Goal: Find specific page/section: Find specific page/section

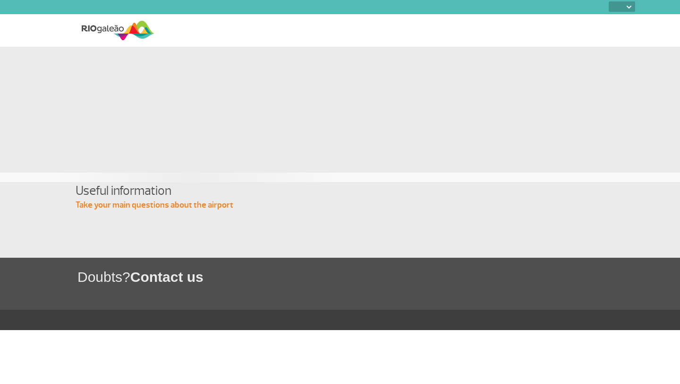
select select
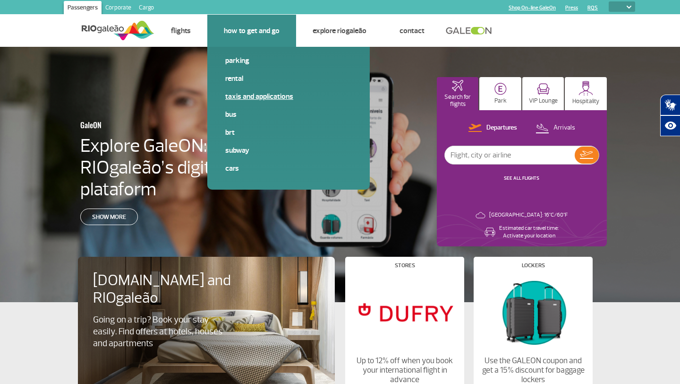
click at [270, 95] on link "Taxis and applications" at bounding box center [288, 96] width 127 height 10
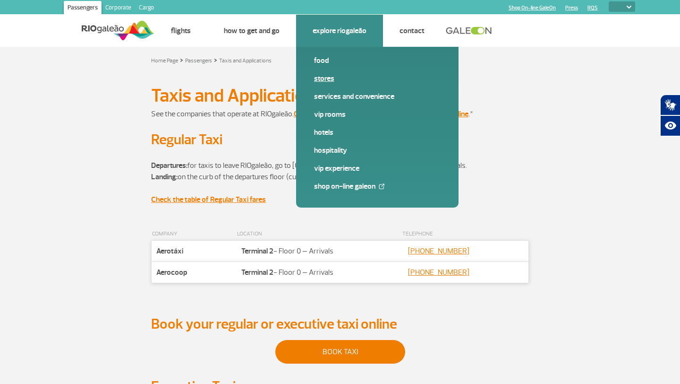
click at [324, 76] on link "Stores" at bounding box center [377, 78] width 127 height 10
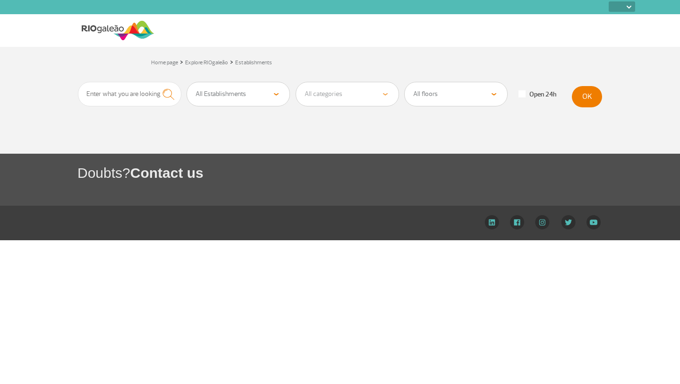
select select
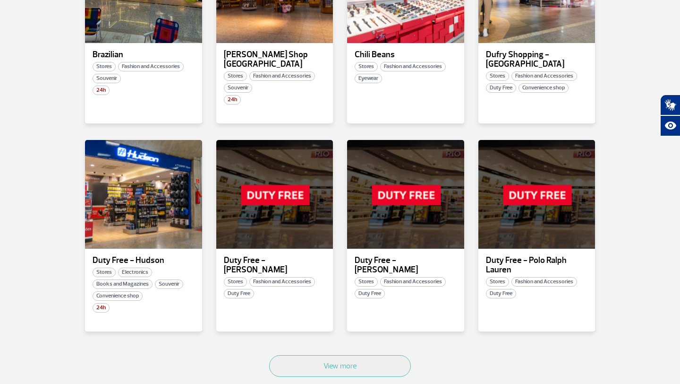
scroll to position [464, 0]
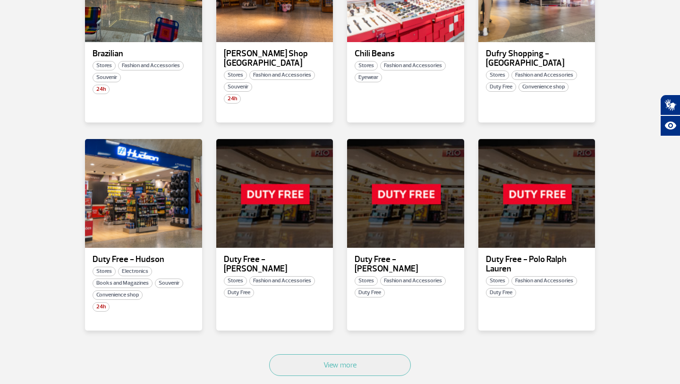
click at [311, 347] on div "View more" at bounding box center [340, 375] width 525 height 57
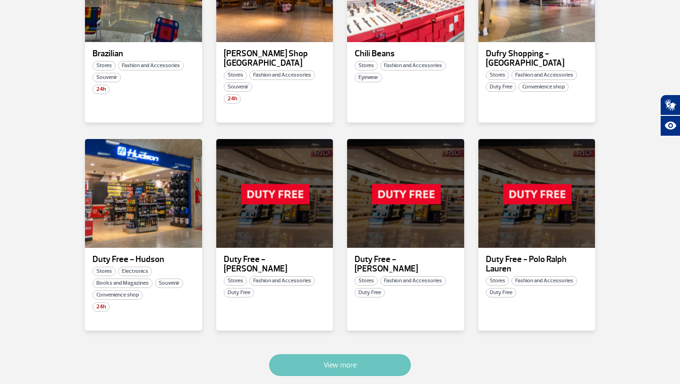
click at [309, 355] on button "View more" at bounding box center [340, 365] width 142 height 22
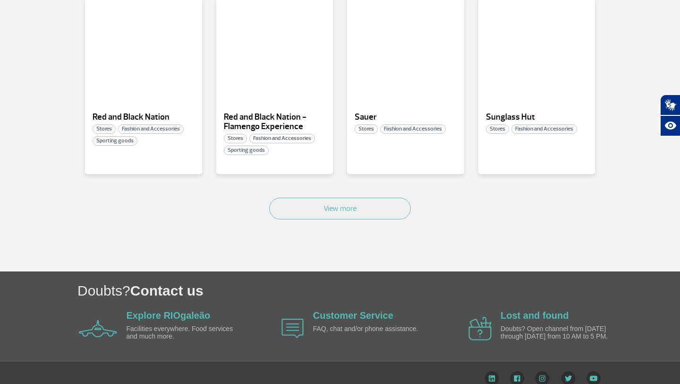
scroll to position [1198, 0]
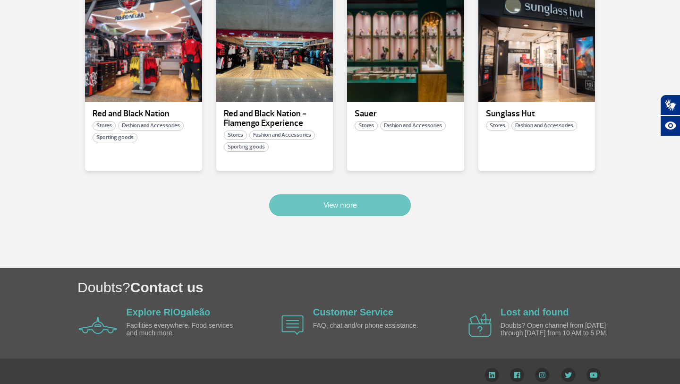
click at [303, 197] on button "View more" at bounding box center [340, 205] width 142 height 22
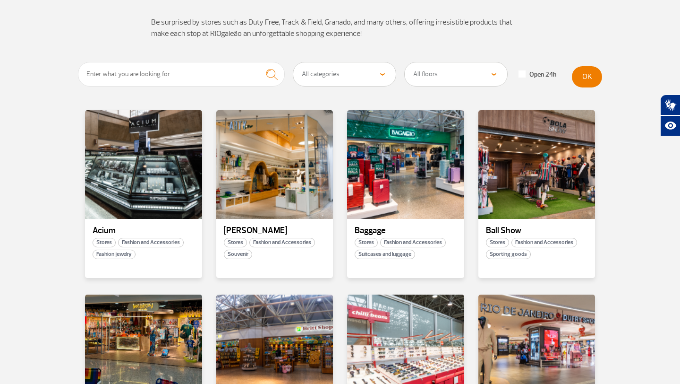
scroll to position [0, 0]
